Goal: Information Seeking & Learning: Find specific page/section

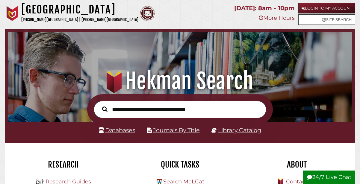
scroll to position [114, 342]
click at [125, 133] on link "Databases" at bounding box center [117, 130] width 36 height 7
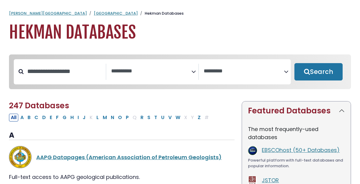
select select "Database Subject Filter"
select select "Database Vendors Filter"
click at [85, 75] on input "Search database by title or keyword" at bounding box center [65, 72] width 82 height 10
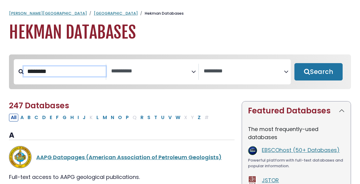
type input "********"
click at [295, 63] on button "Search" at bounding box center [319, 71] width 48 height 17
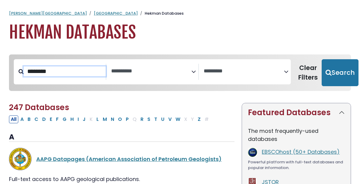
select select "Database Subject Filter"
select select "Database Vendors Filter"
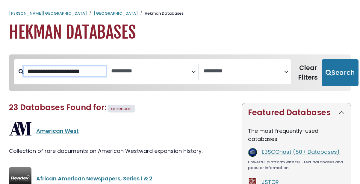
type input "**********"
click at [322, 59] on button "Search" at bounding box center [340, 72] width 37 height 27
select select "Database Subject Filter"
select select "Database Vendors Filter"
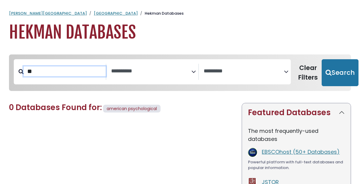
type input "*"
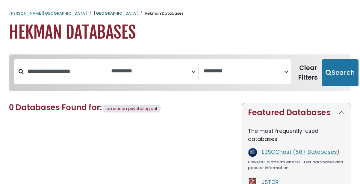
click at [94, 13] on link "[GEOGRAPHIC_DATA]" at bounding box center [116, 13] width 44 height 6
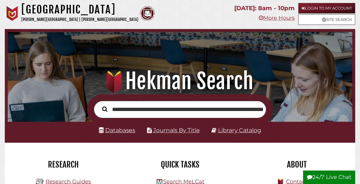
scroll to position [0, 70]
type input "**********"
click at [99, 105] on button "Search" at bounding box center [104, 109] width 11 height 8
